Goal: Transaction & Acquisition: Purchase product/service

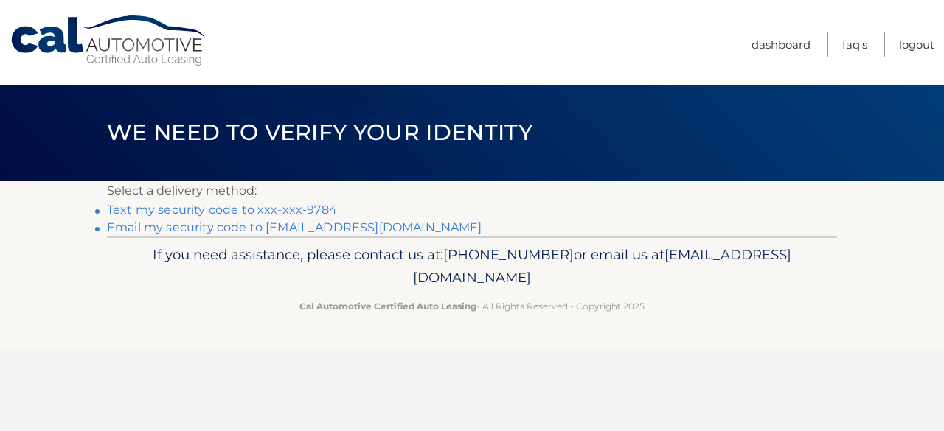
click at [245, 211] on link "Text my security code to xxx-xxx-9784" at bounding box center [222, 210] width 230 height 14
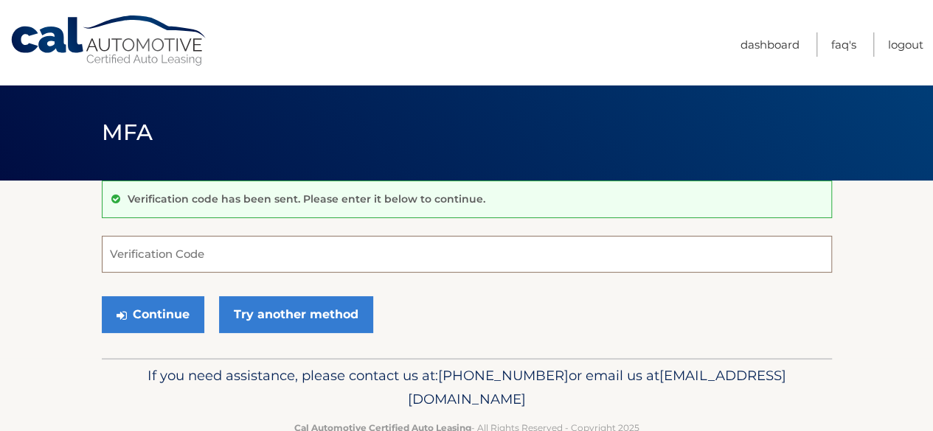
click at [235, 252] on input "Verification Code" at bounding box center [467, 254] width 730 height 37
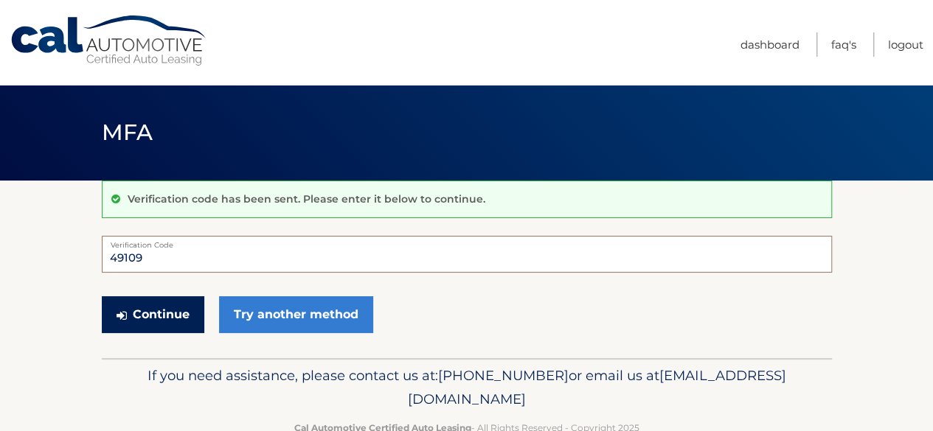
type input "49109"
click at [175, 314] on button "Continue" at bounding box center [153, 314] width 102 height 37
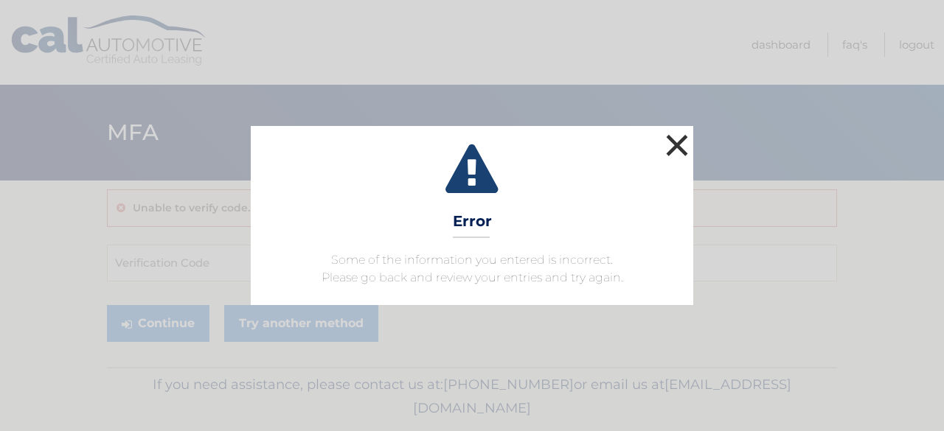
click at [677, 144] on button "×" at bounding box center [676, 144] width 29 height 29
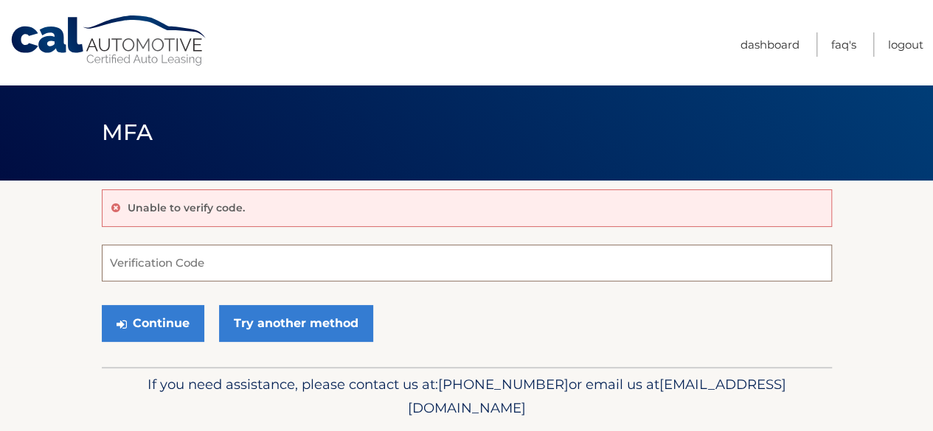
click at [263, 268] on input "Verification Code" at bounding box center [467, 263] width 730 height 37
click at [206, 261] on input "Verification Code" at bounding box center [467, 263] width 730 height 37
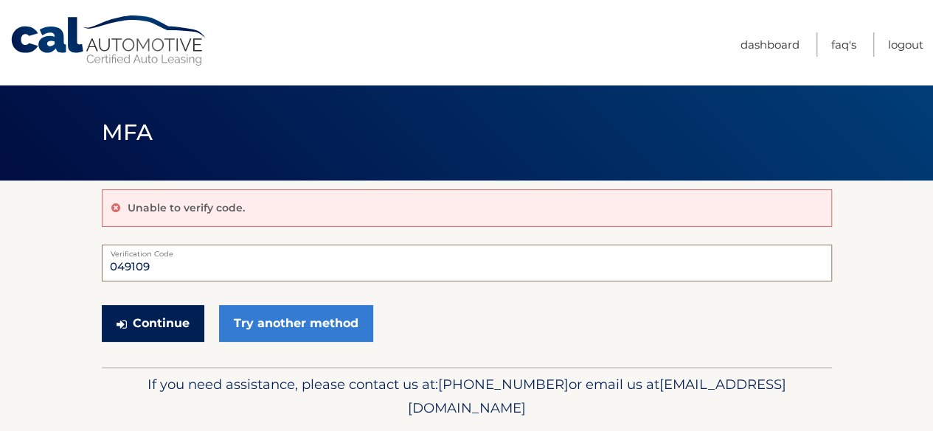
type input "049109"
click at [156, 321] on button "Continue" at bounding box center [153, 323] width 102 height 37
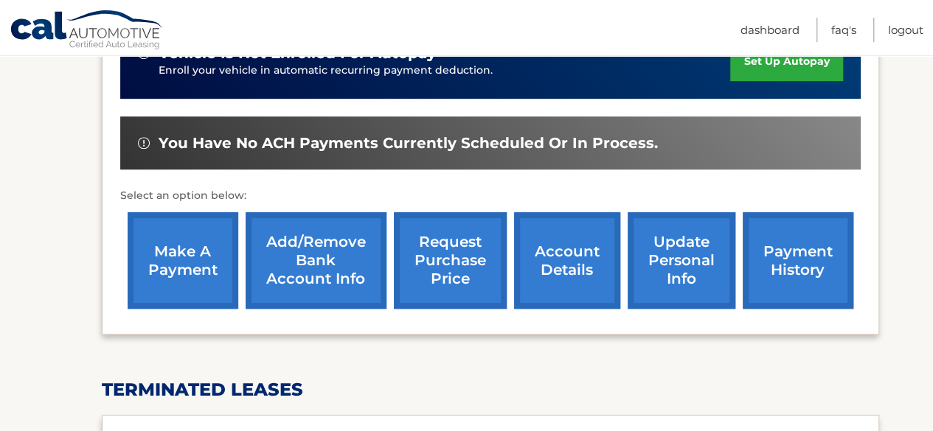
scroll to position [369, 0]
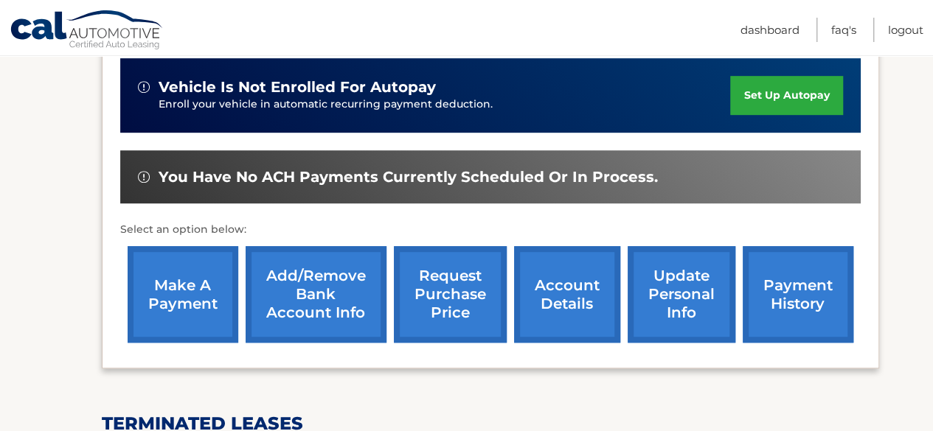
click at [184, 290] on link "make a payment" at bounding box center [183, 294] width 111 height 97
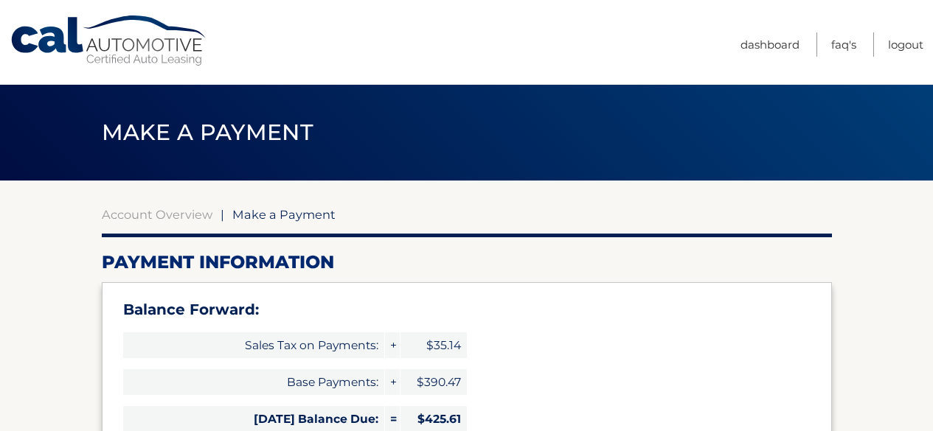
select select "NjRkMzQ1YjUtY2I0Yy00MDU4LTk2OGYtZTI0MGJmYmQzYTU4"
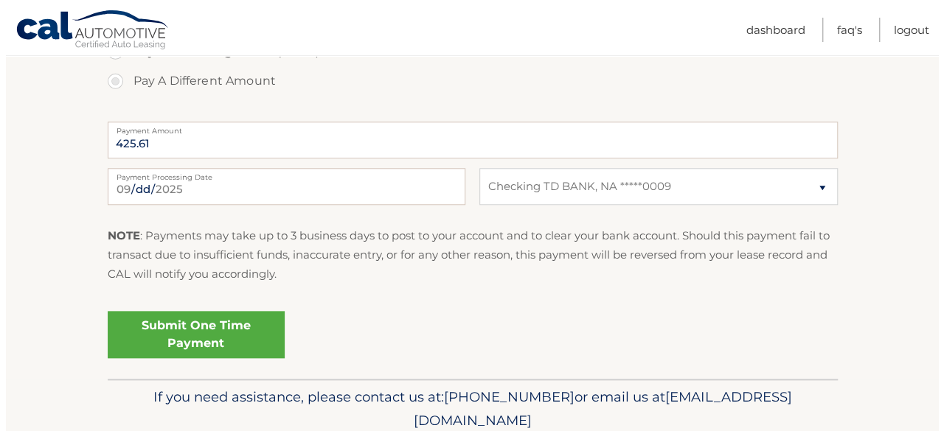
scroll to position [721, 0]
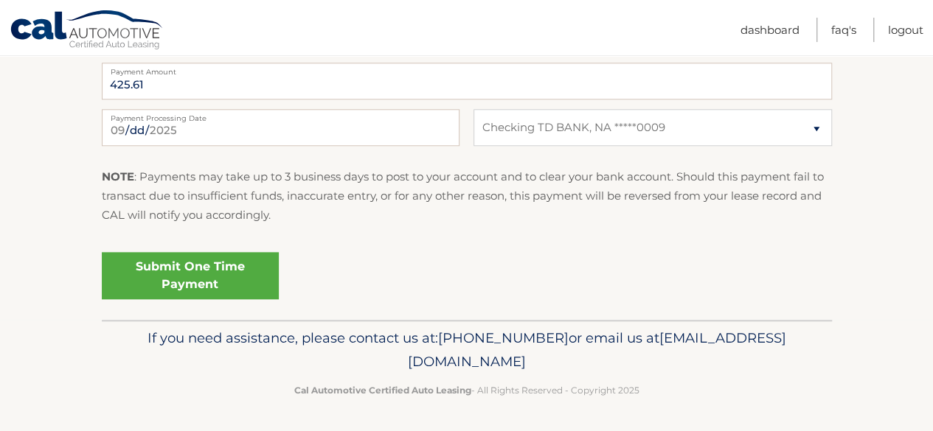
click at [214, 273] on link "Submit One Time Payment" at bounding box center [190, 275] width 177 height 47
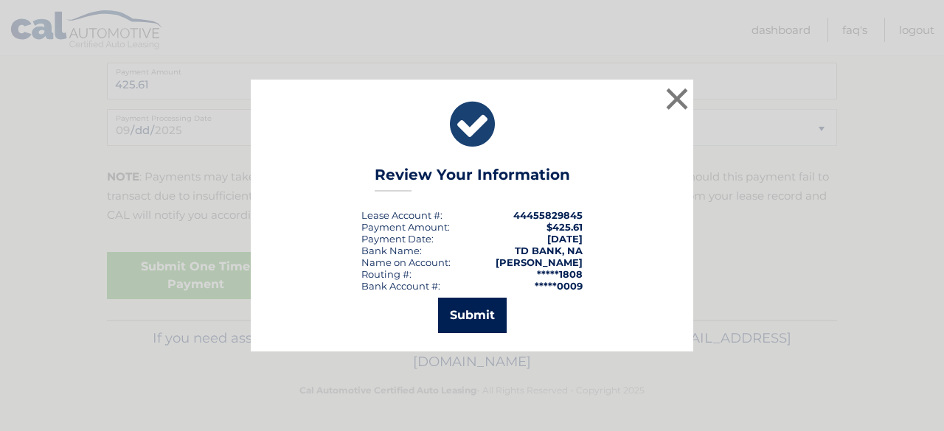
click at [464, 313] on button "Submit" at bounding box center [472, 315] width 69 height 35
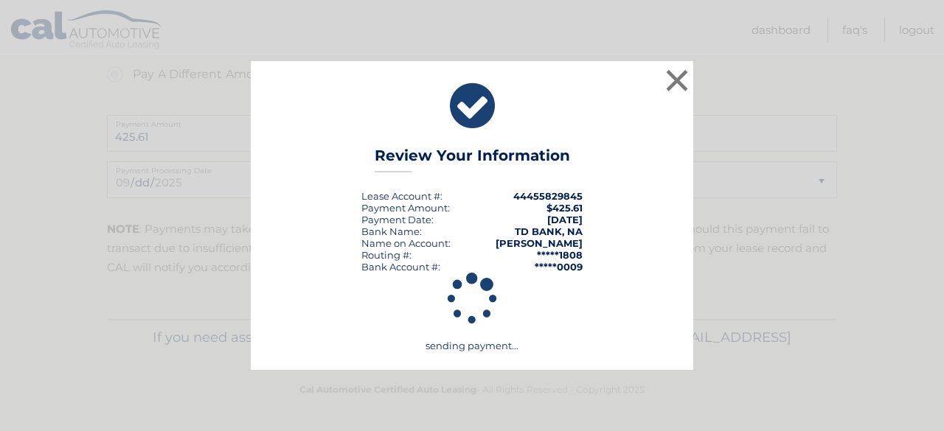
scroll to position [668, 0]
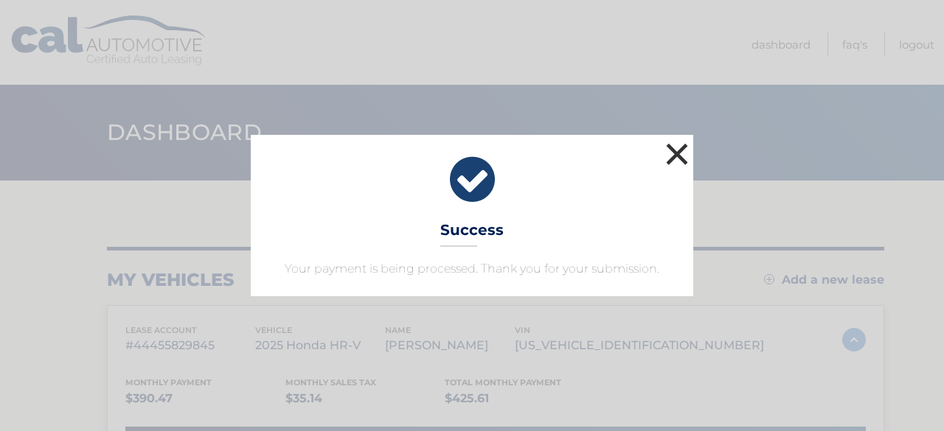
click at [675, 153] on button "×" at bounding box center [676, 153] width 29 height 29
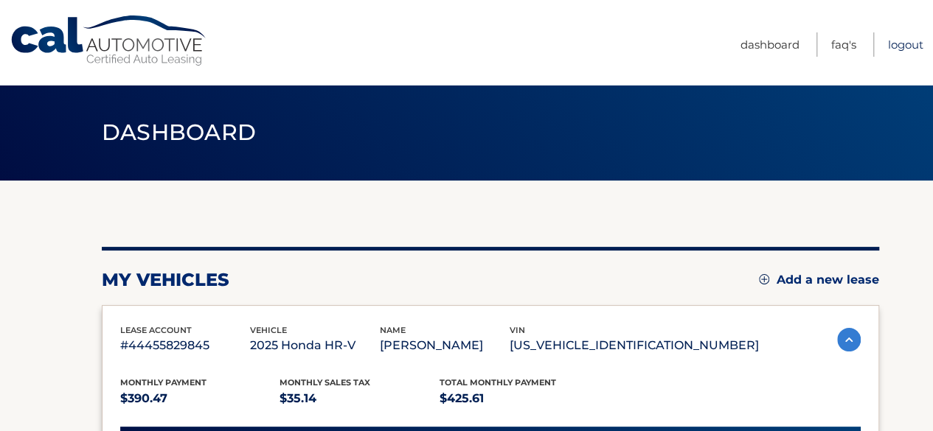
click at [891, 43] on link "Logout" at bounding box center [905, 44] width 35 height 24
